Goal: Task Accomplishment & Management: Complete application form

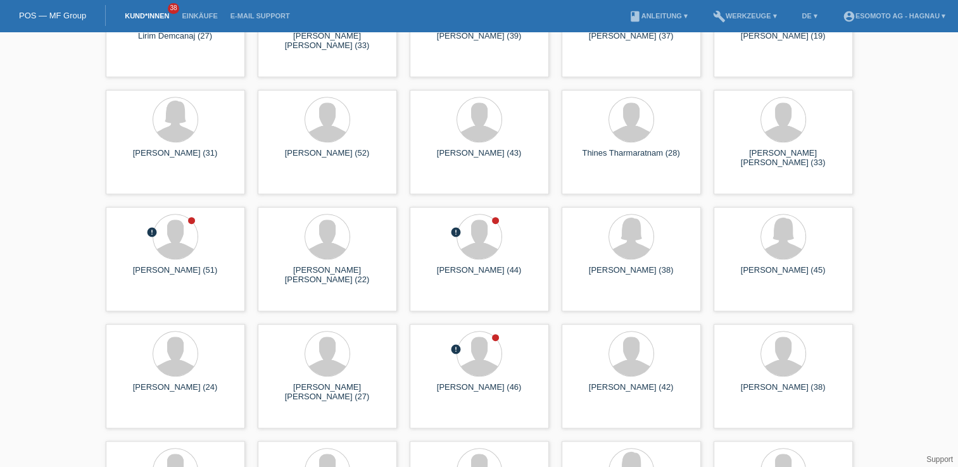
scroll to position [760, 0]
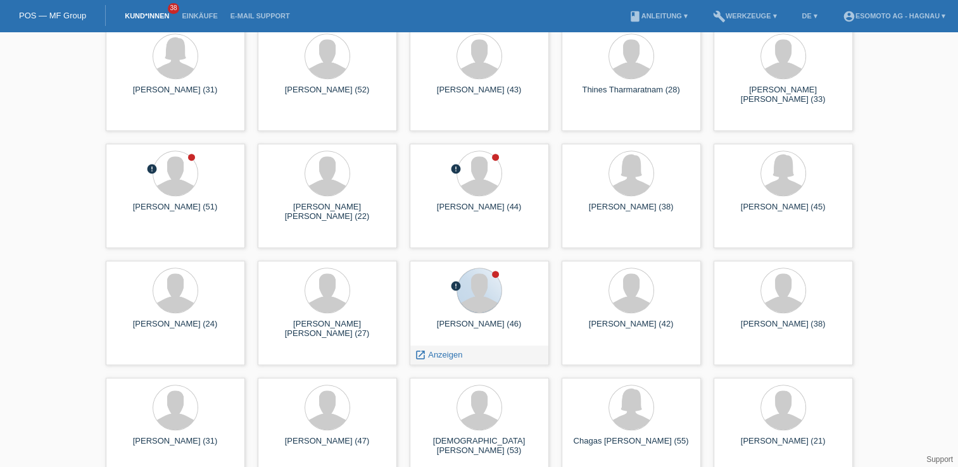
click at [482, 310] on div at bounding box center [479, 291] width 44 height 44
click at [464, 292] on div at bounding box center [479, 291] width 44 height 44
click at [433, 357] on span "Anzeigen" at bounding box center [445, 355] width 34 height 10
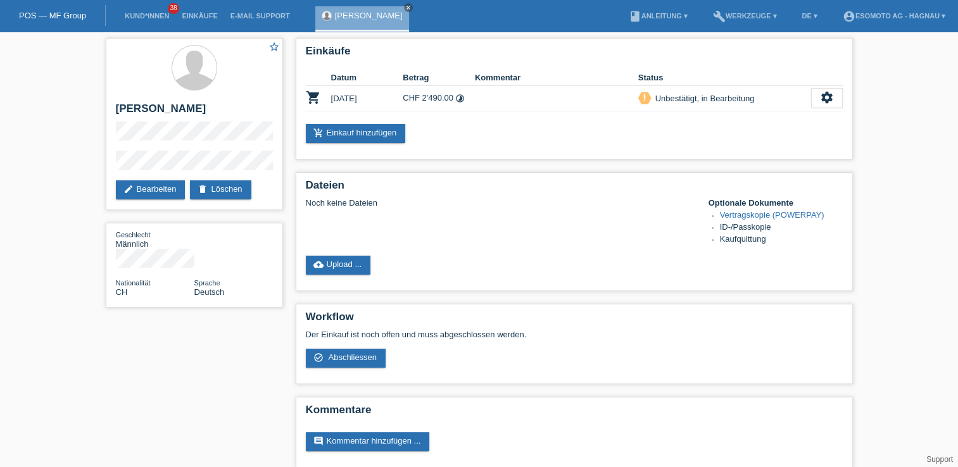
drag, startPoint x: 206, startPoint y: 111, endPoint x: 112, endPoint y: 114, distance: 94.4
click at [112, 114] on div "star_border Ertan Huseinoski edit Bearbeiten delete Löschen" at bounding box center [194, 124] width 177 height 172
copy h2 "[PERSON_NAME]"
click at [342, 361] on span "Abschliessen" at bounding box center [352, 358] width 49 height 10
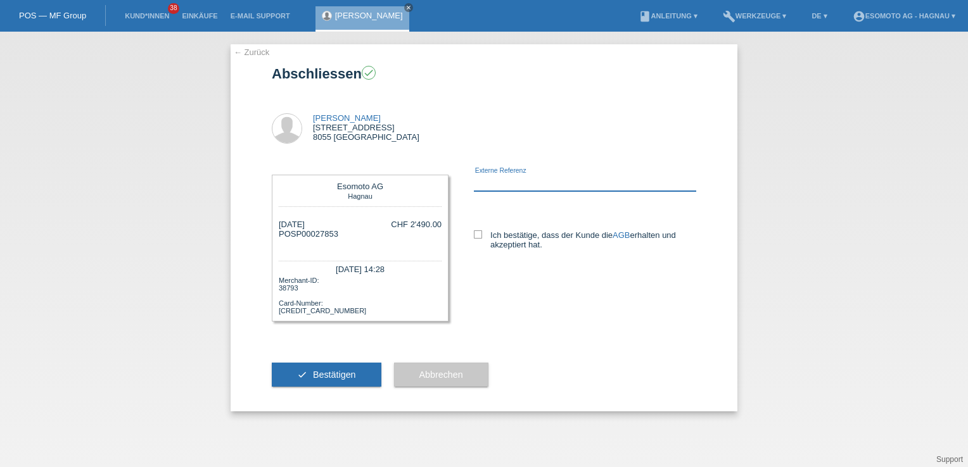
click at [481, 186] on input "text" at bounding box center [585, 183] width 222 height 16
paste input "8102117"
type input "8102117"
drag, startPoint x: 477, startPoint y: 232, endPoint x: 473, endPoint y: 241, distance: 9.1
click at [478, 232] on icon at bounding box center [478, 235] width 8 height 8
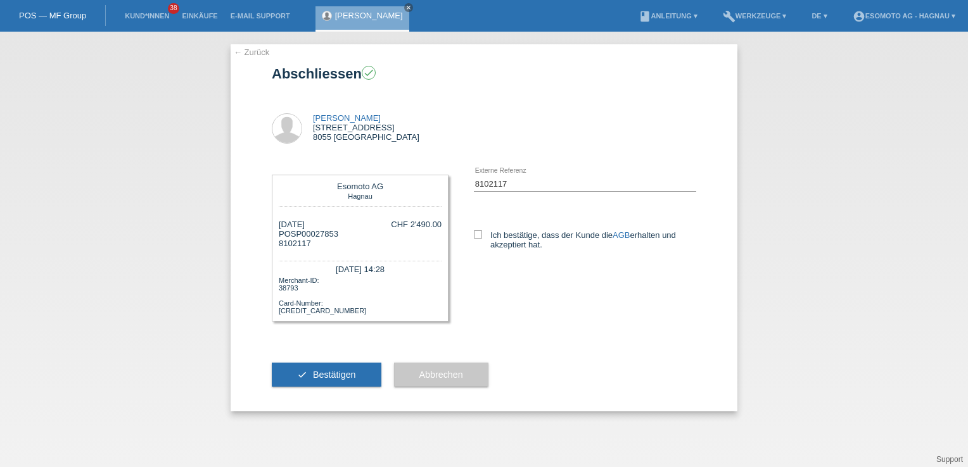
click at [478, 232] on input "Ich bestätige, dass der Kunde die AGB erhalten und akzeptiert hat." at bounding box center [478, 235] width 8 height 8
checkbox input "true"
click at [345, 377] on span "Bestätigen" at bounding box center [334, 375] width 43 height 10
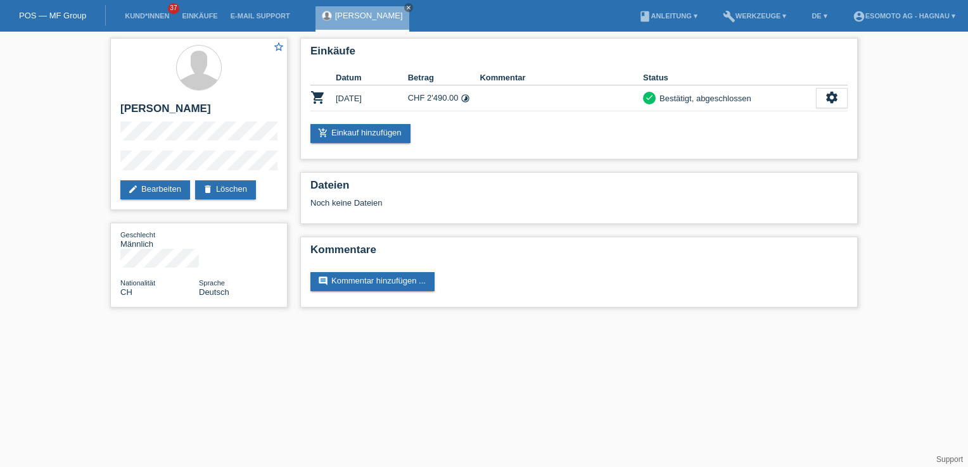
click at [201, 15] on link "Einkäufe" at bounding box center [199, 16] width 48 height 8
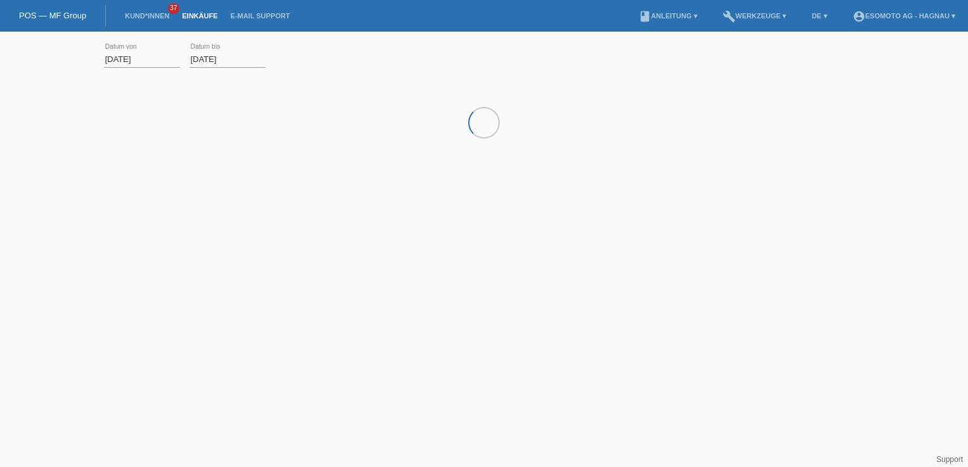
click at [152, 16] on link "Kund*innen" at bounding box center [146, 16] width 57 height 8
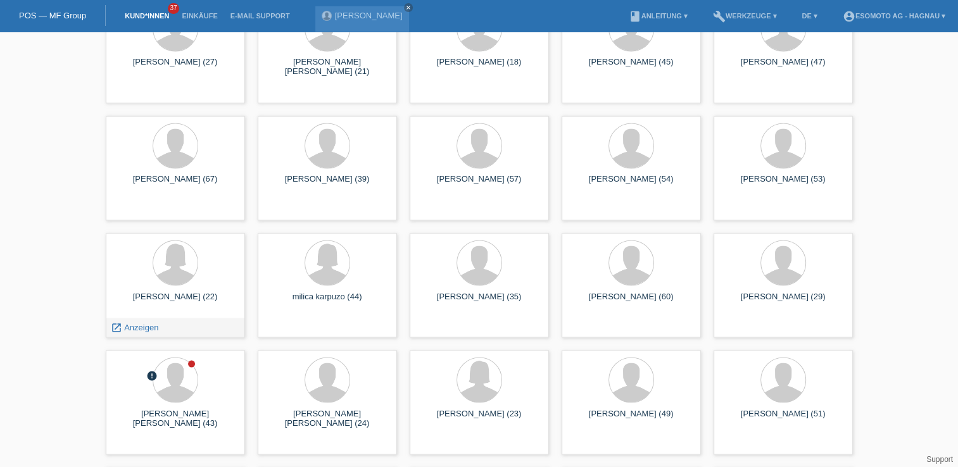
scroll to position [2217, 0]
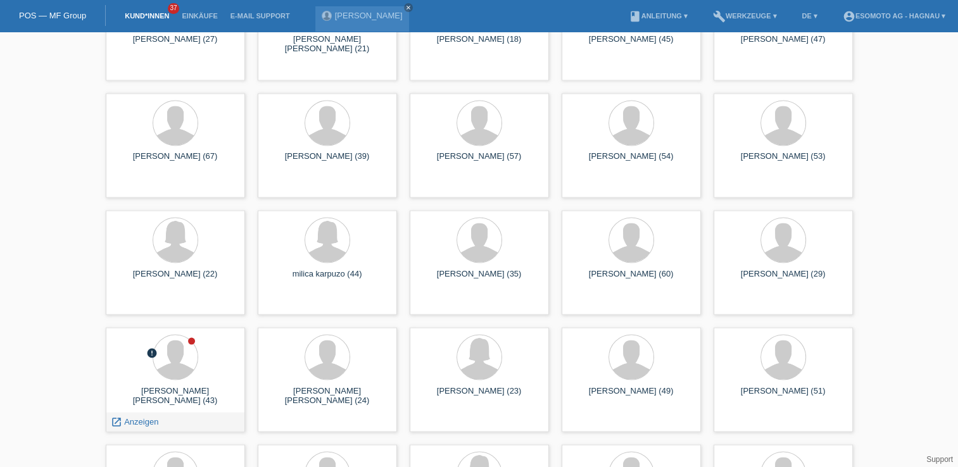
click at [196, 366] on div at bounding box center [175, 358] width 119 height 48
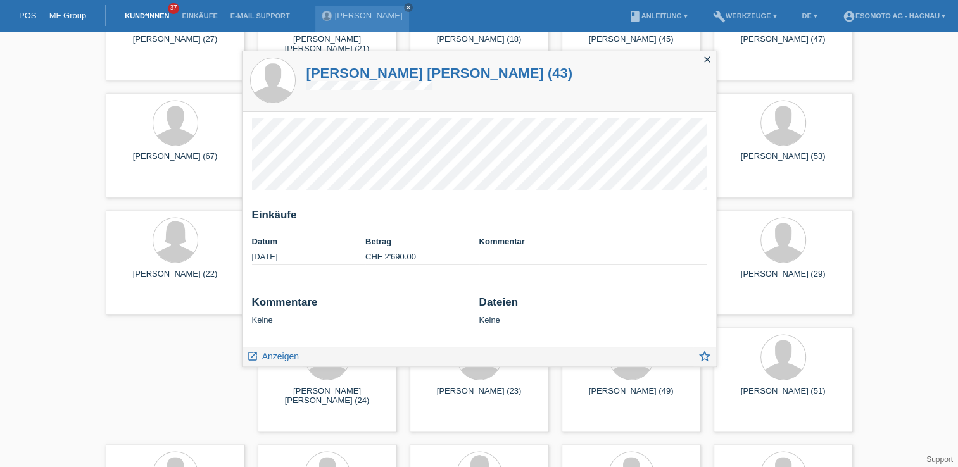
click at [704, 62] on icon "close" at bounding box center [707, 59] width 10 height 10
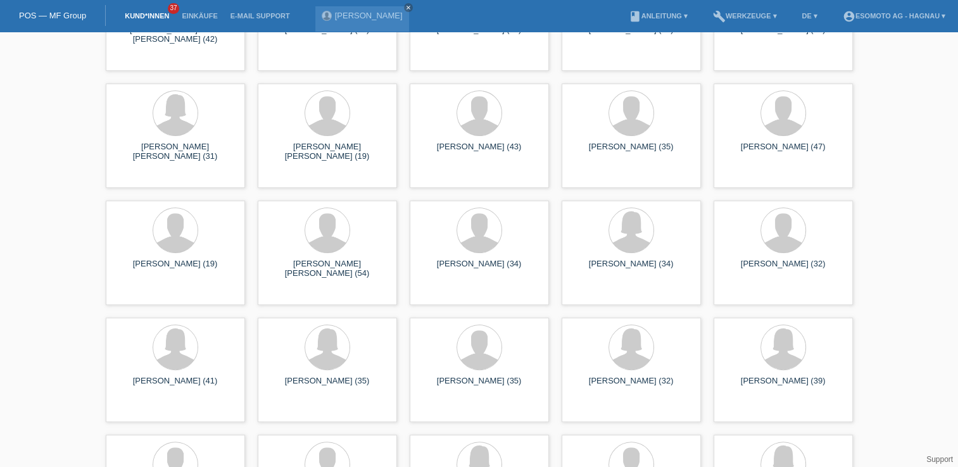
scroll to position [5067, 0]
